Goal: Information Seeking & Learning: Find specific fact

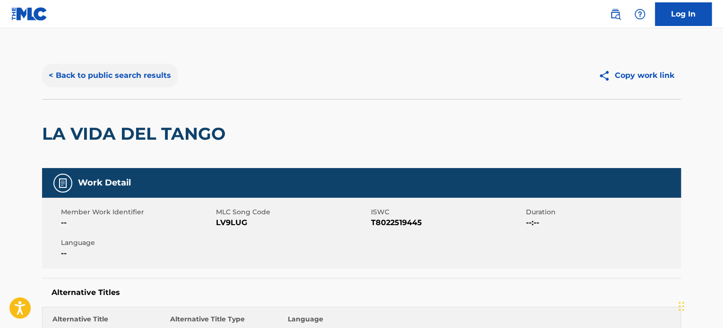
click at [125, 67] on button "< Back to public search results" at bounding box center [110, 76] width 136 height 24
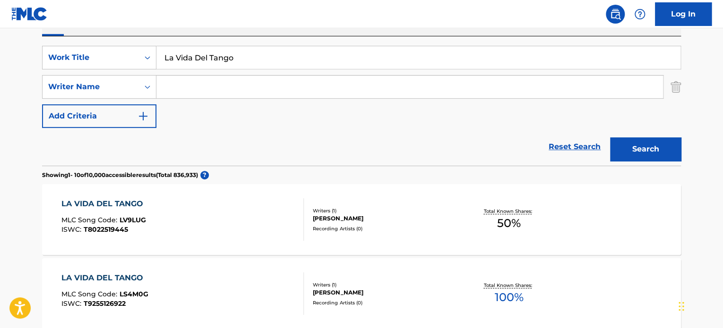
scroll to position [148, 0]
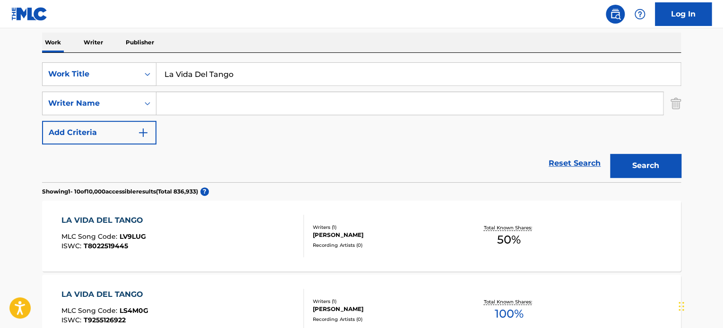
click at [214, 74] on input "La Vida Del Tango" at bounding box center [418, 74] width 524 height 23
paste input "Contented Light"
type input "Contented Light"
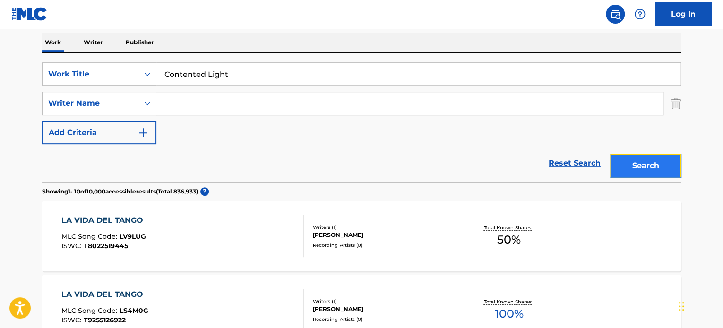
click at [637, 158] on button "Search" at bounding box center [645, 166] width 71 height 24
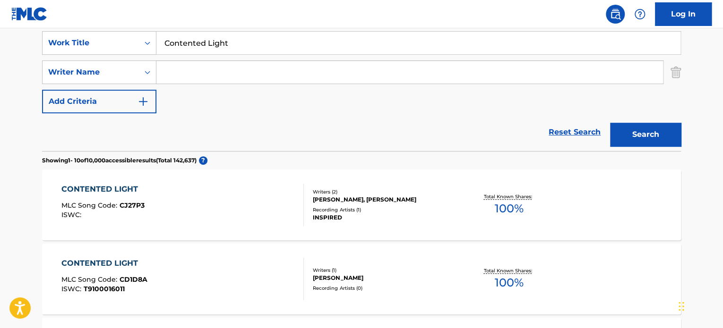
scroll to position [195, 0]
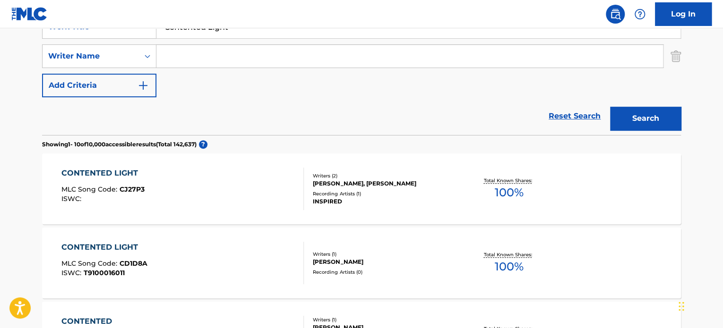
click at [294, 184] on div "CONTENTED LIGHT MLC Song Code : CJ27P3 ISWC :" at bounding box center [182, 189] width 243 height 43
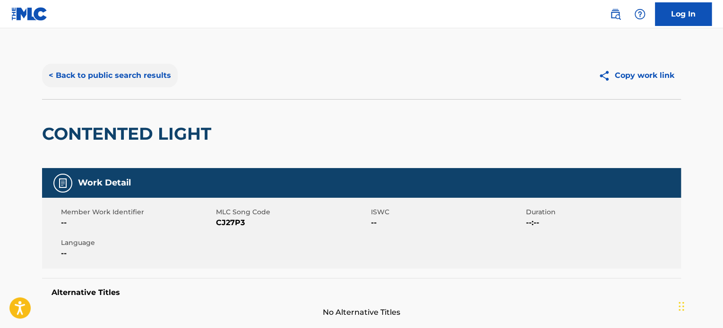
click at [153, 79] on button "< Back to public search results" at bounding box center [110, 76] width 136 height 24
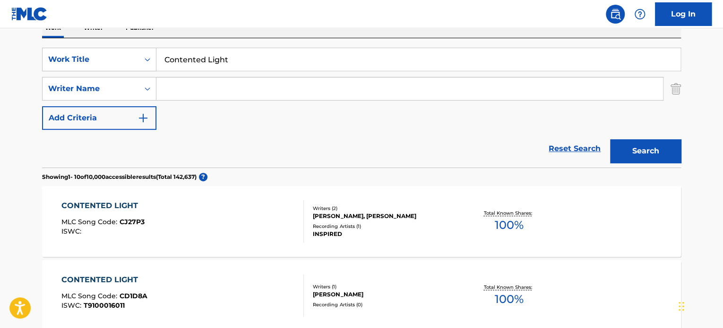
scroll to position [148, 0]
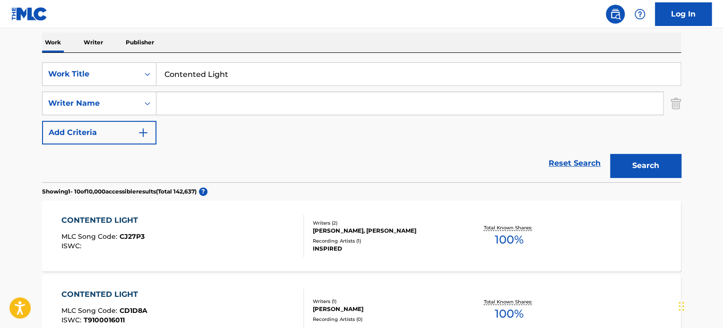
click at [217, 68] on input "Contented Light" at bounding box center [418, 74] width 524 height 23
paste input "Summer Spin"
type input "Summer Spin"
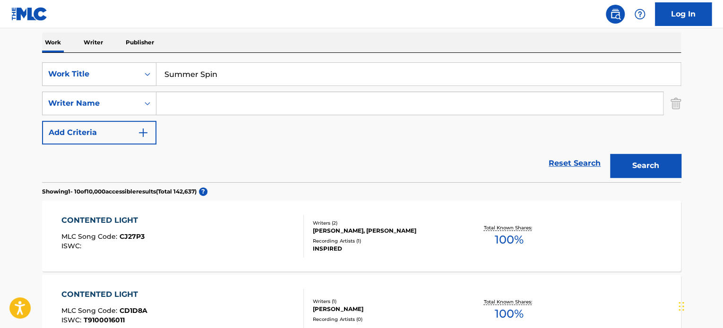
click at [211, 103] on input "Search Form" at bounding box center [409, 103] width 506 height 23
click at [211, 103] on input "[PERSON_NAME]" at bounding box center [409, 103] width 506 height 23
type input "[PERSON_NAME]"
click at [627, 164] on button "Search" at bounding box center [645, 166] width 71 height 24
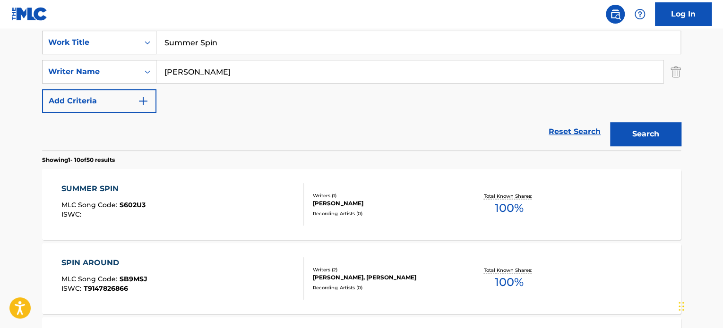
scroll to position [195, 0]
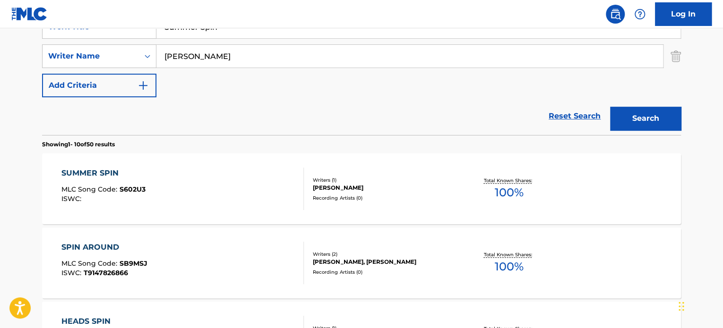
click at [248, 186] on div "SUMMER SPIN MLC Song Code : S602U3 ISWC :" at bounding box center [182, 189] width 243 height 43
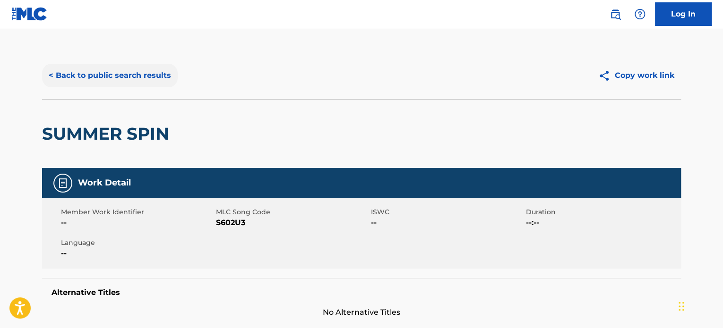
click at [151, 82] on button "< Back to public search results" at bounding box center [110, 76] width 136 height 24
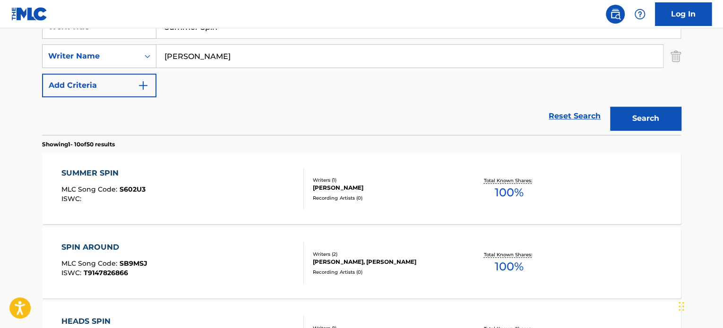
scroll to position [148, 0]
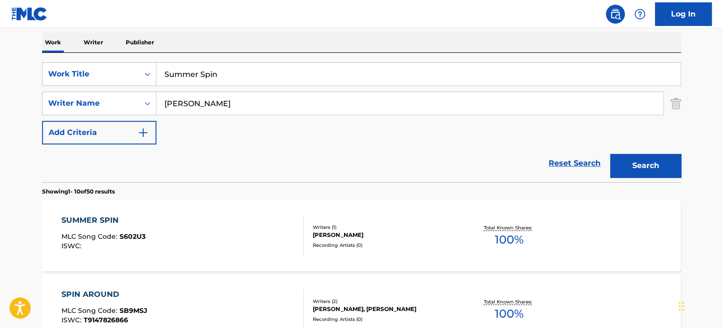
click at [223, 74] on input "Summer Spin" at bounding box center [418, 74] width 524 height 23
paste input "Violet"
type input "Violet"
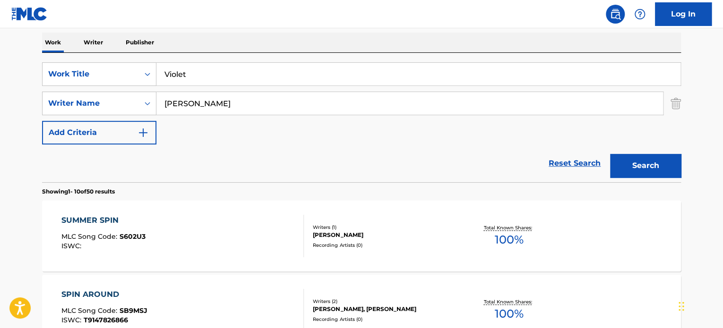
click at [232, 103] on input "[PERSON_NAME]" at bounding box center [409, 103] width 506 height 23
type input "[PERSON_NAME]"
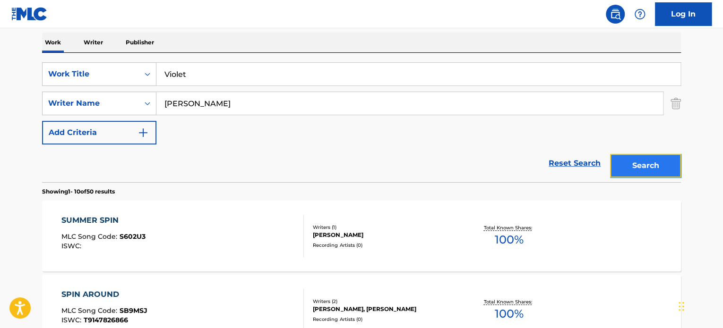
click at [649, 168] on button "Search" at bounding box center [645, 166] width 71 height 24
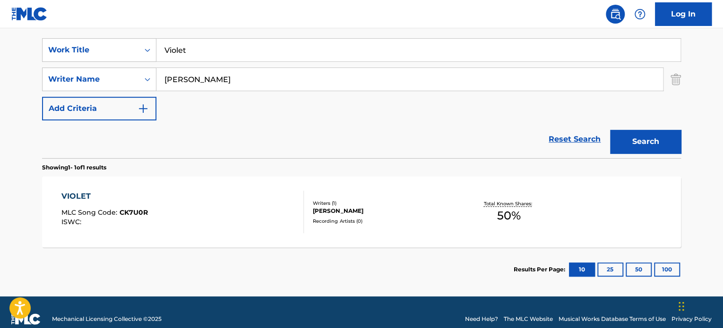
scroll to position [185, 0]
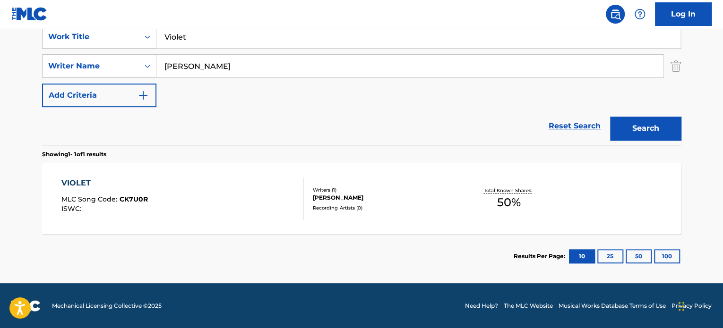
click at [259, 207] on div "VIOLET MLC Song Code : CK7U0R ISWC :" at bounding box center [182, 199] width 243 height 43
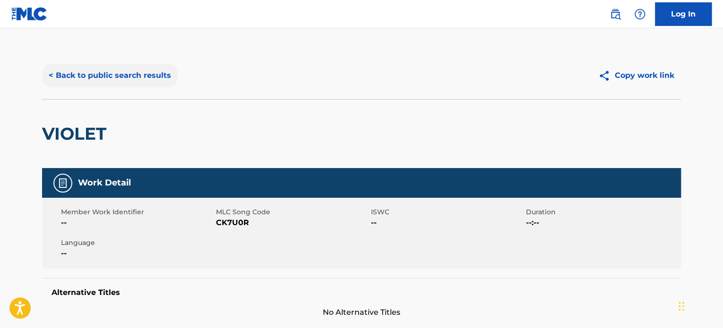
click at [133, 81] on button "< Back to public search results" at bounding box center [110, 76] width 136 height 24
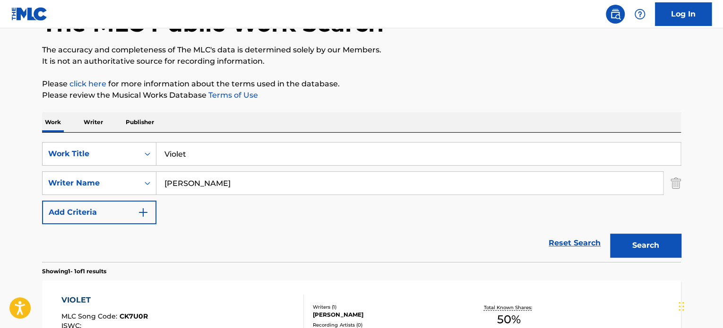
scroll to position [84, 0]
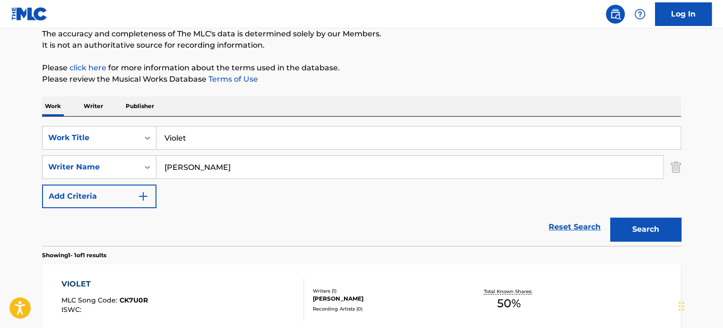
click at [225, 136] on input "Violet" at bounding box center [418, 138] width 524 height 23
paste input "Free To Explore"
type input "Free To Explore"
click at [233, 167] on input "[PERSON_NAME]" at bounding box center [409, 167] width 506 height 23
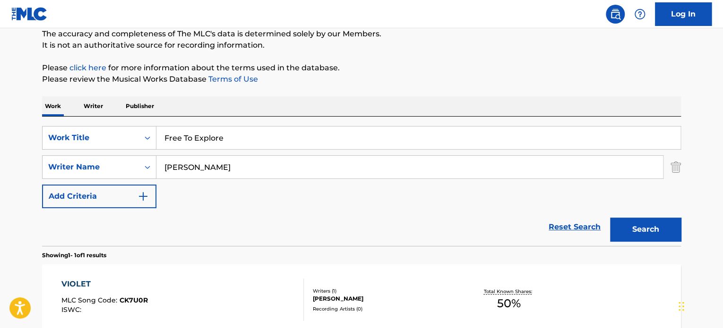
click at [233, 167] on input "[PERSON_NAME]" at bounding box center [409, 167] width 506 height 23
type input "[PERSON_NAME]"
click at [626, 222] on button "Search" at bounding box center [645, 230] width 71 height 24
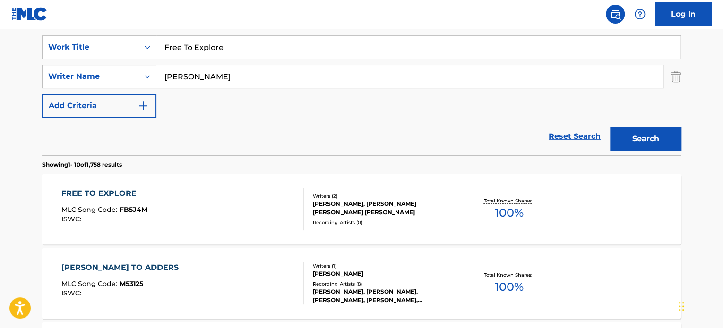
scroll to position [226, 0]
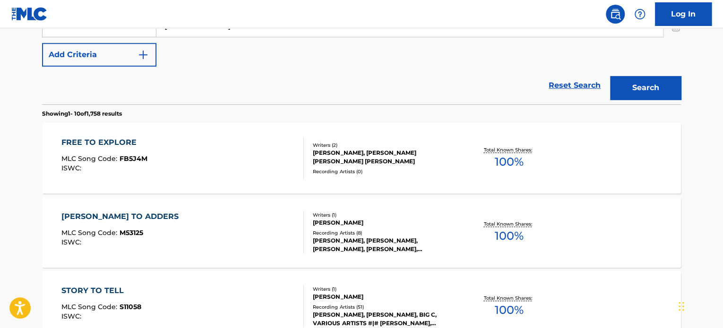
click at [257, 163] on div "FREE TO EXPLORE MLC Song Code : FB5J4M ISWC :" at bounding box center [182, 158] width 243 height 43
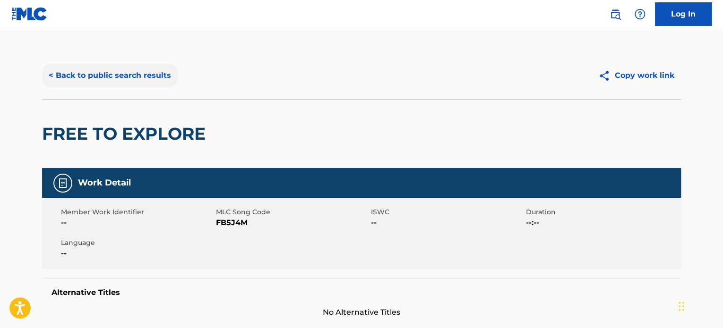
click at [145, 67] on button "< Back to public search results" at bounding box center [110, 76] width 136 height 24
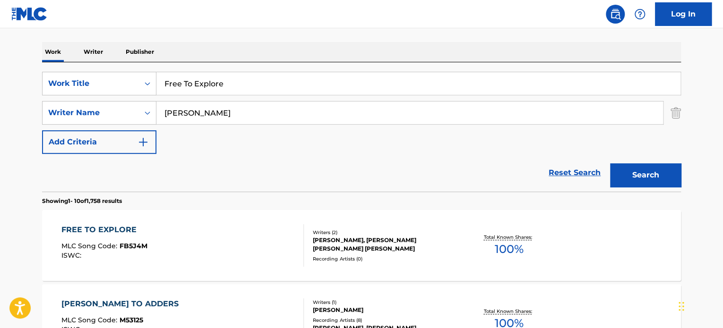
scroll to position [138, 0]
click at [205, 85] on input "Free To Explore" at bounding box center [418, 84] width 524 height 23
paste input "Smooth Dream"
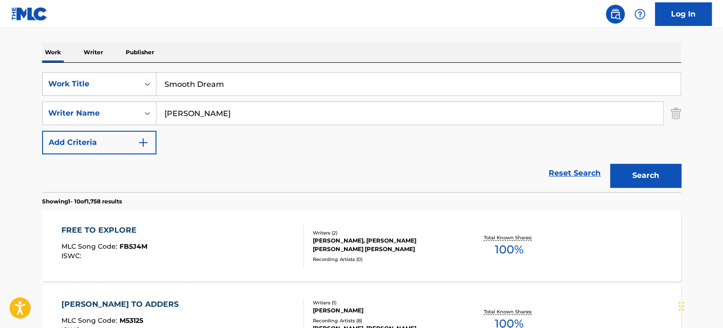
type input "Smooth Dream"
click at [209, 114] on input "[PERSON_NAME]" at bounding box center [409, 113] width 506 height 23
click at [257, 117] on input "FONSE" at bounding box center [409, 113] width 506 height 23
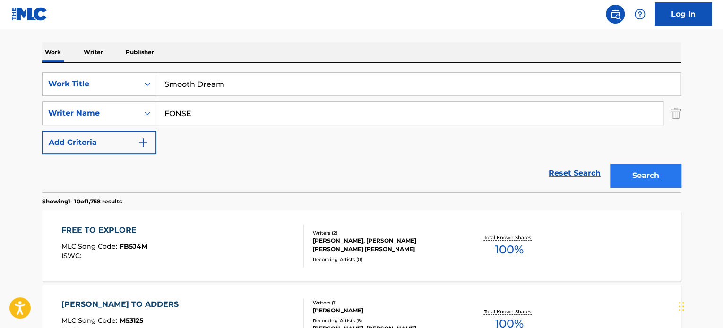
type input "FONSE"
click at [624, 170] on button "Search" at bounding box center [645, 176] width 71 height 24
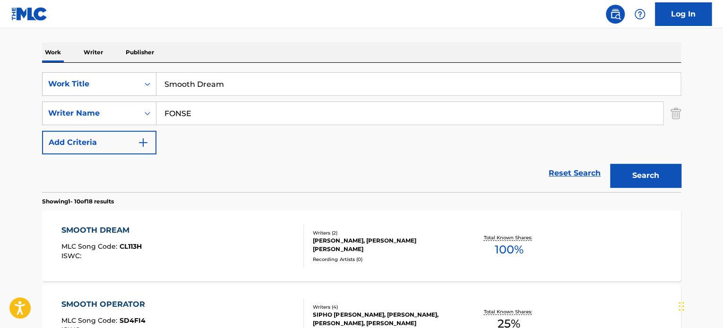
scroll to position [185, 0]
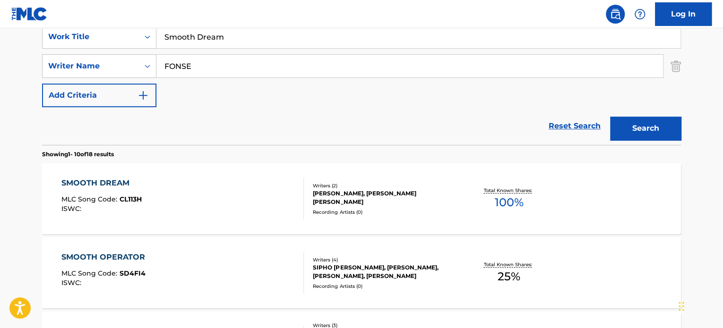
click at [249, 189] on div "SMOOTH DREAM MLC Song Code : CL113H ISWC :" at bounding box center [182, 199] width 243 height 43
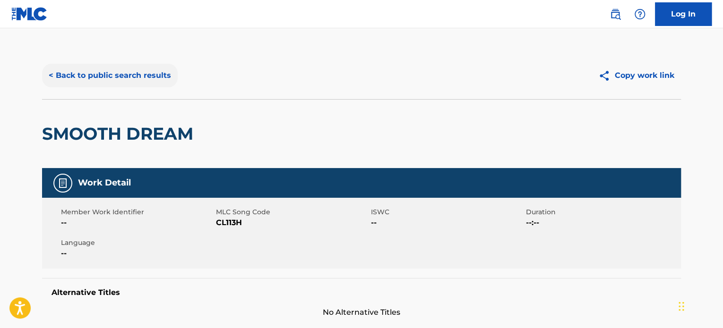
click at [162, 79] on button "< Back to public search results" at bounding box center [110, 76] width 136 height 24
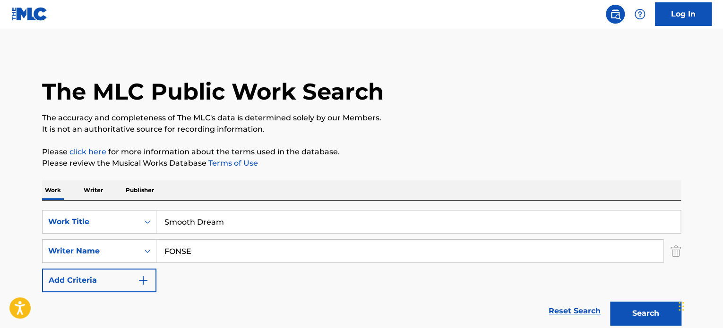
scroll to position [185, 0]
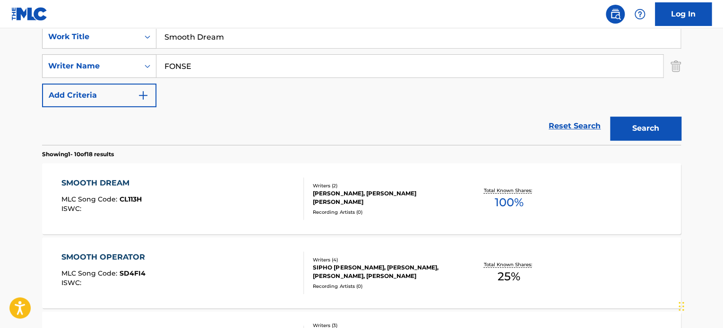
click at [207, 64] on input "FONSE" at bounding box center [409, 66] width 506 height 23
paste input "[PERSON_NAME]"
type input "[PERSON_NAME]"
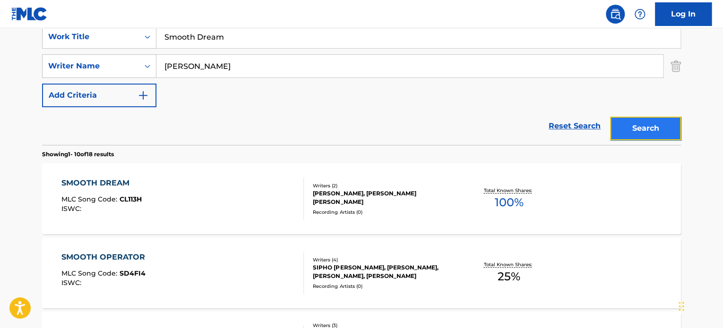
click at [632, 127] on button "Search" at bounding box center [645, 129] width 71 height 24
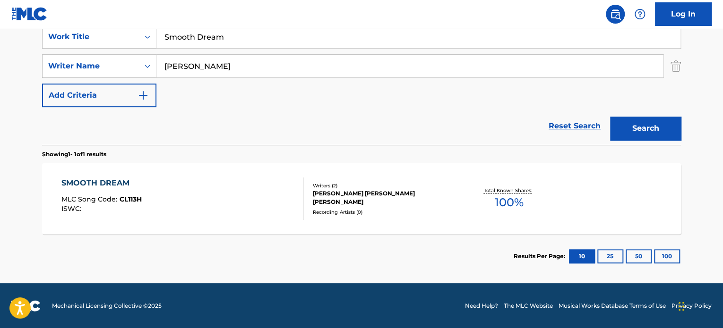
click at [260, 188] on div "SMOOTH DREAM MLC Song Code : CL113H ISWC :" at bounding box center [182, 199] width 243 height 43
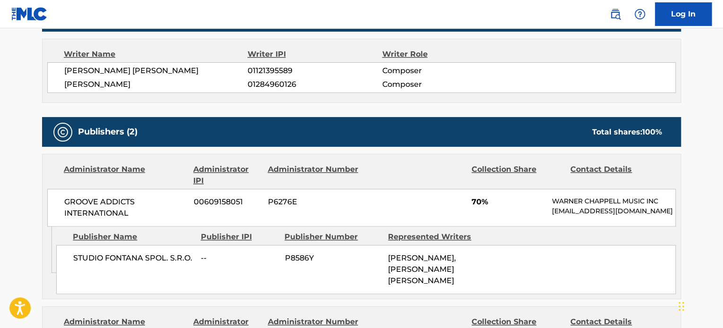
scroll to position [283, 0]
